Goal: Task Accomplishment & Management: Use online tool/utility

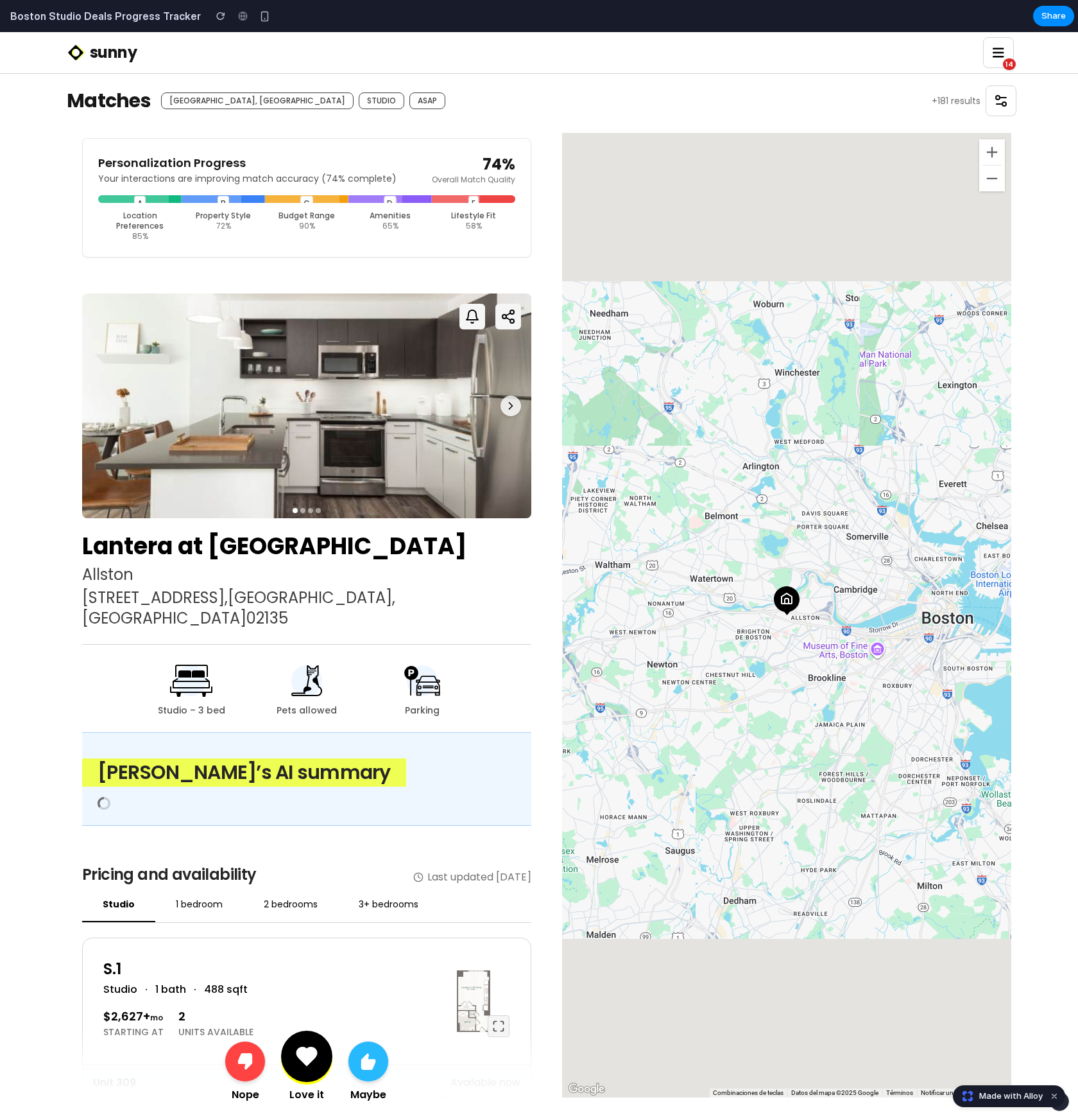
click at [307, 204] on div "A B C D E Location Preferences 85 % Property Style 72 % Budget Range 90 % Ameni…" at bounding box center [307, 218] width 417 height 46
click at [307, 201] on div at bounding box center [302, 198] width 74 height 7
click at [470, 201] on div at bounding box center [456, 198] width 48 height 7
click at [519, 406] on button at bounding box center [511, 405] width 20 height 20
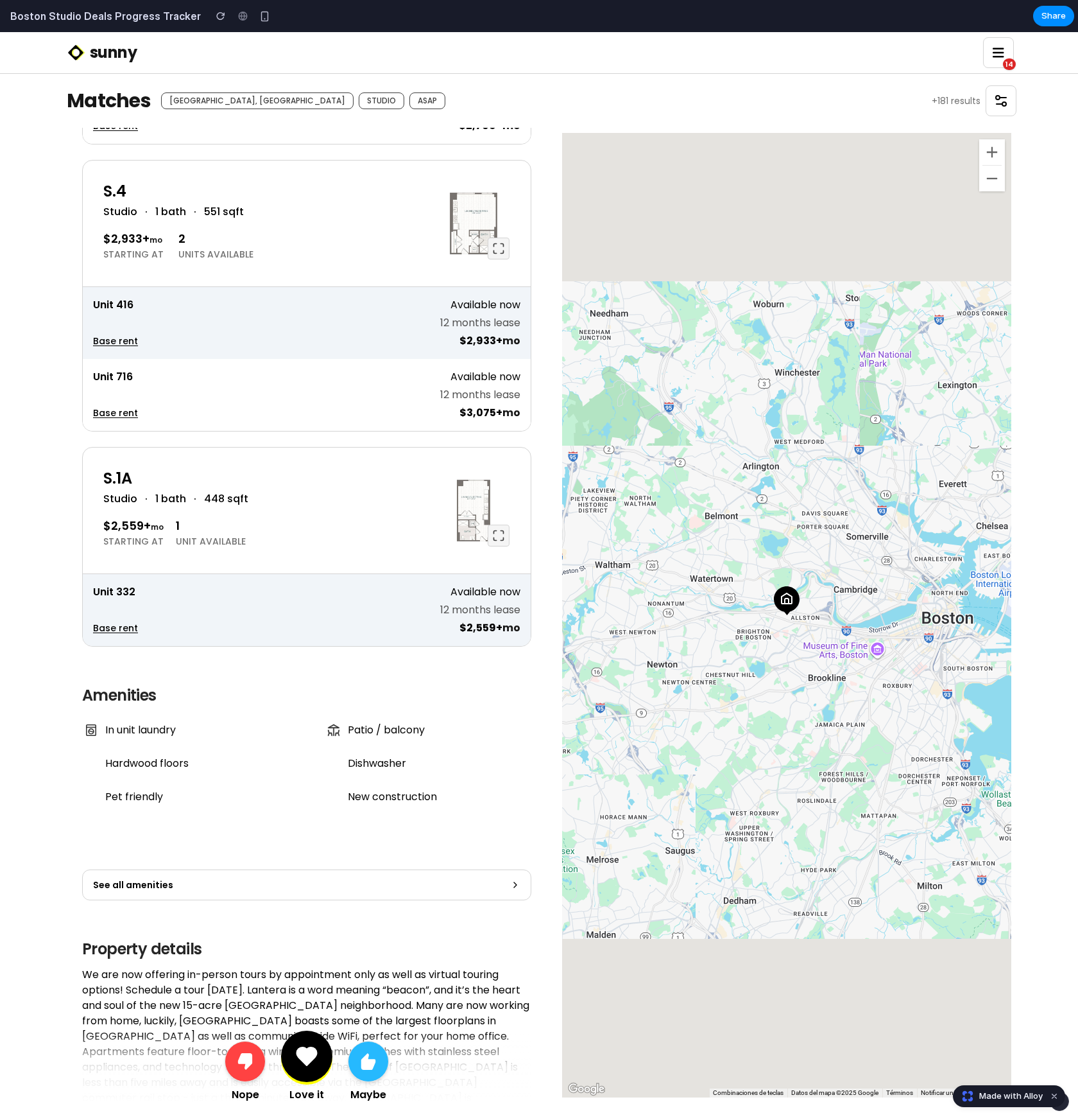
scroll to position [1770, 0]
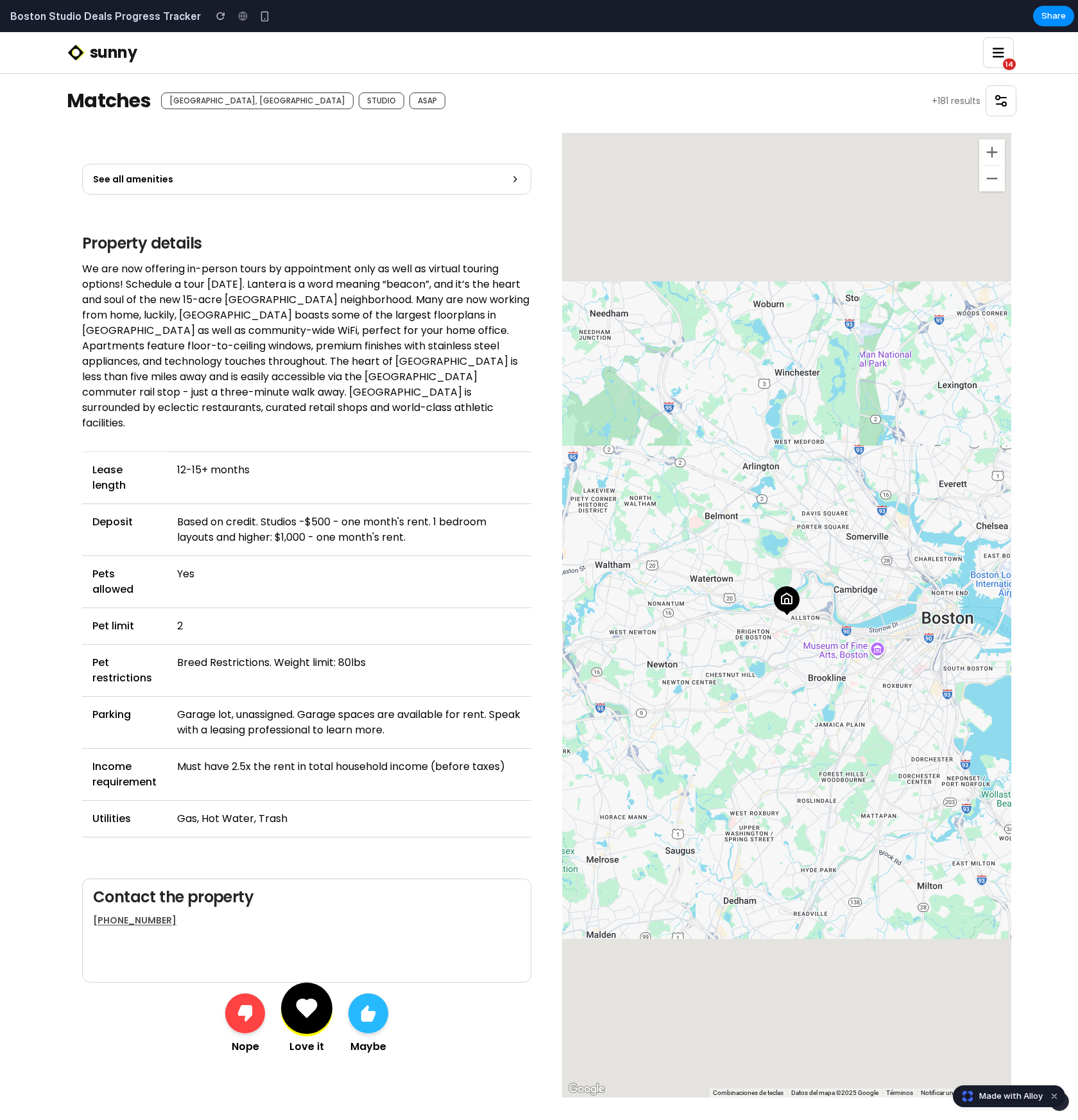
click at [303, 996] on icon "button" at bounding box center [306, 1008] width 25 height 23
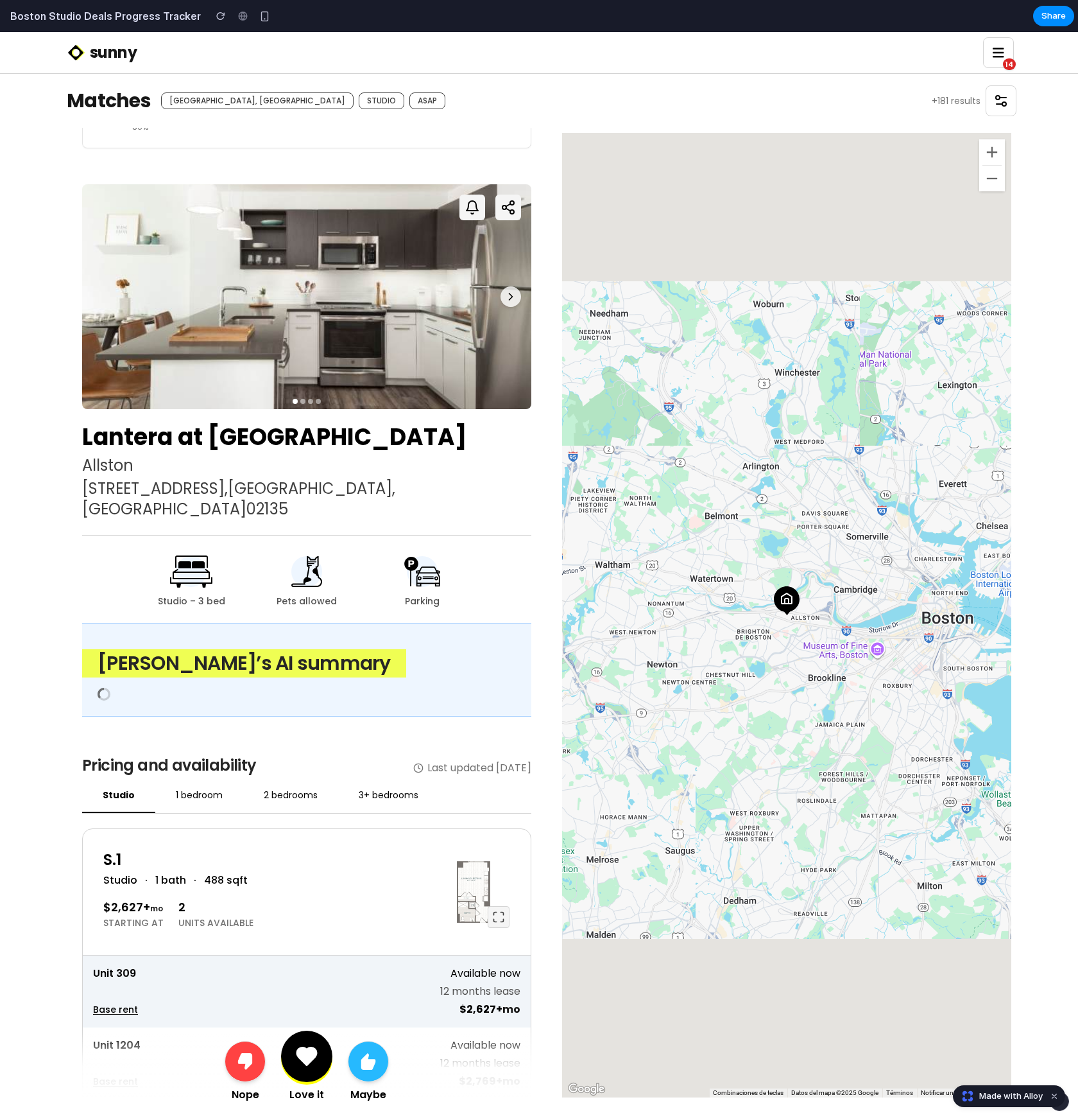
scroll to position [0, 0]
